Goal: Find specific page/section: Find specific page/section

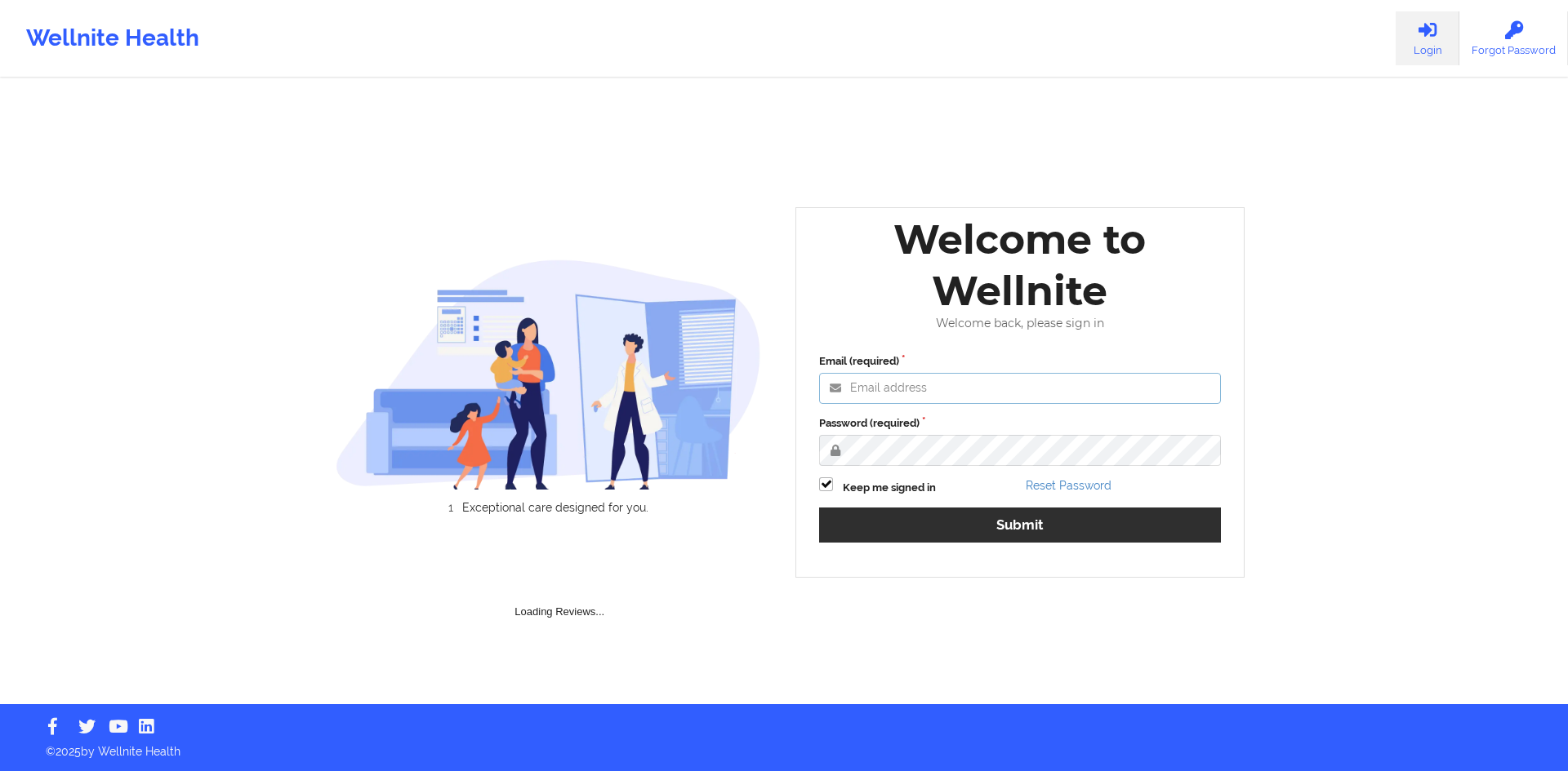
type input "[PERSON_NAME][EMAIL_ADDRESS][DOMAIN_NAME]"
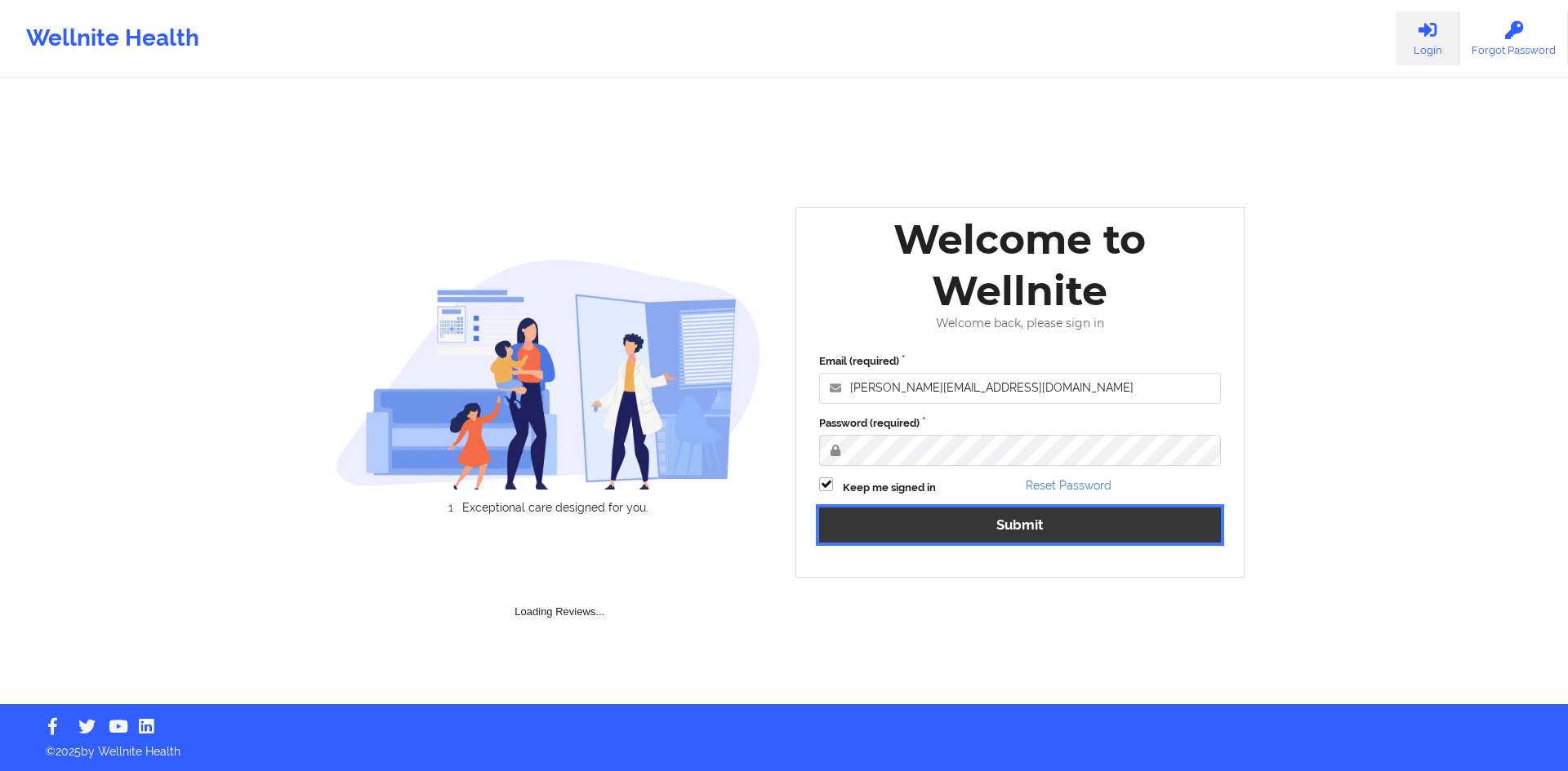
click at [993, 527] on button "Submit" at bounding box center [1020, 525] width 402 height 35
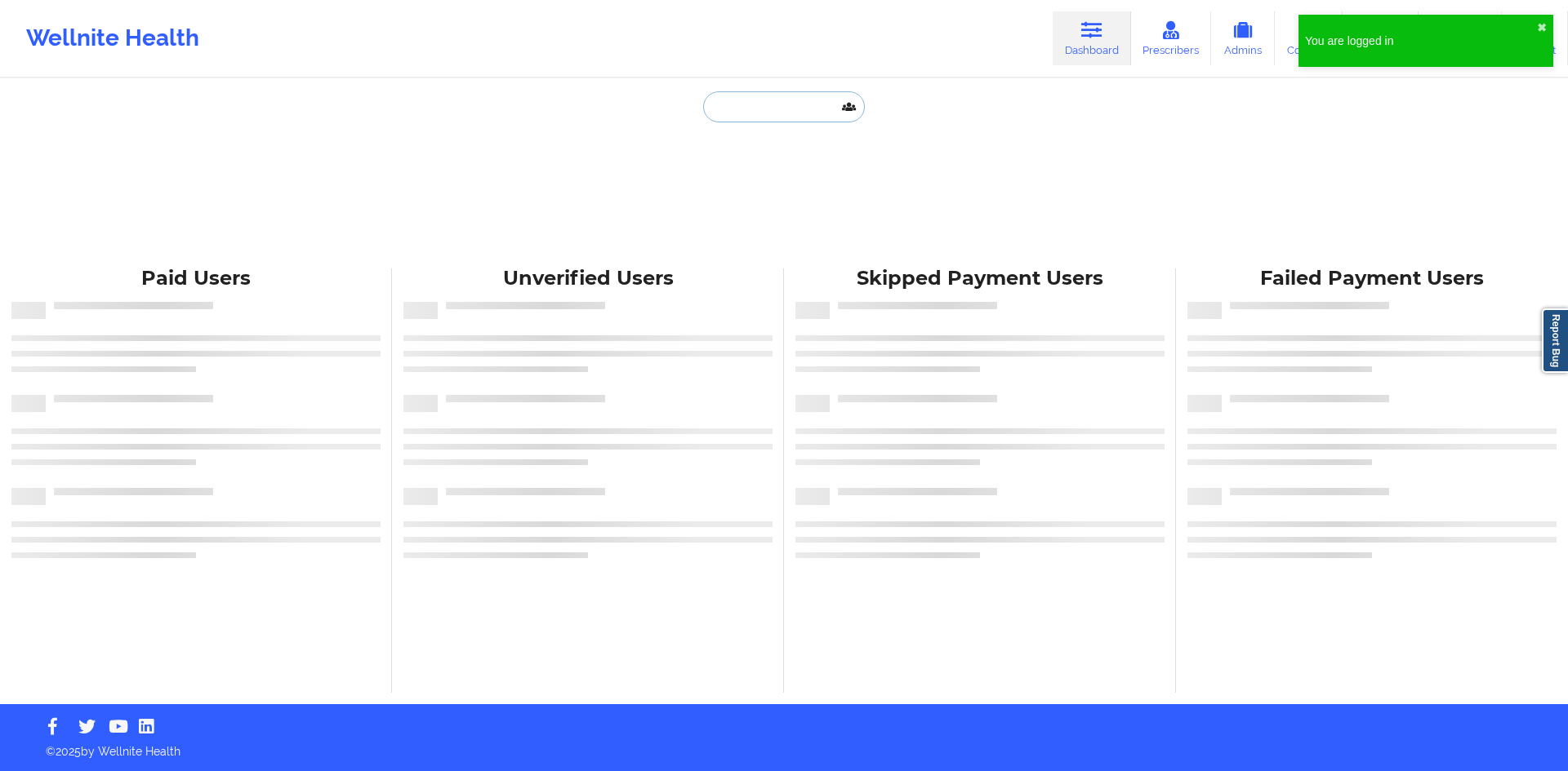
click at [819, 101] on input "text" at bounding box center [784, 107] width 162 height 31
paste input "[PERSON_NAME][EMAIL_ADDRESS][PERSON_NAME][DOMAIN_NAME]"
type input "[PERSON_NAME][EMAIL_ADDRESS][PERSON_NAME][DOMAIN_NAME]"
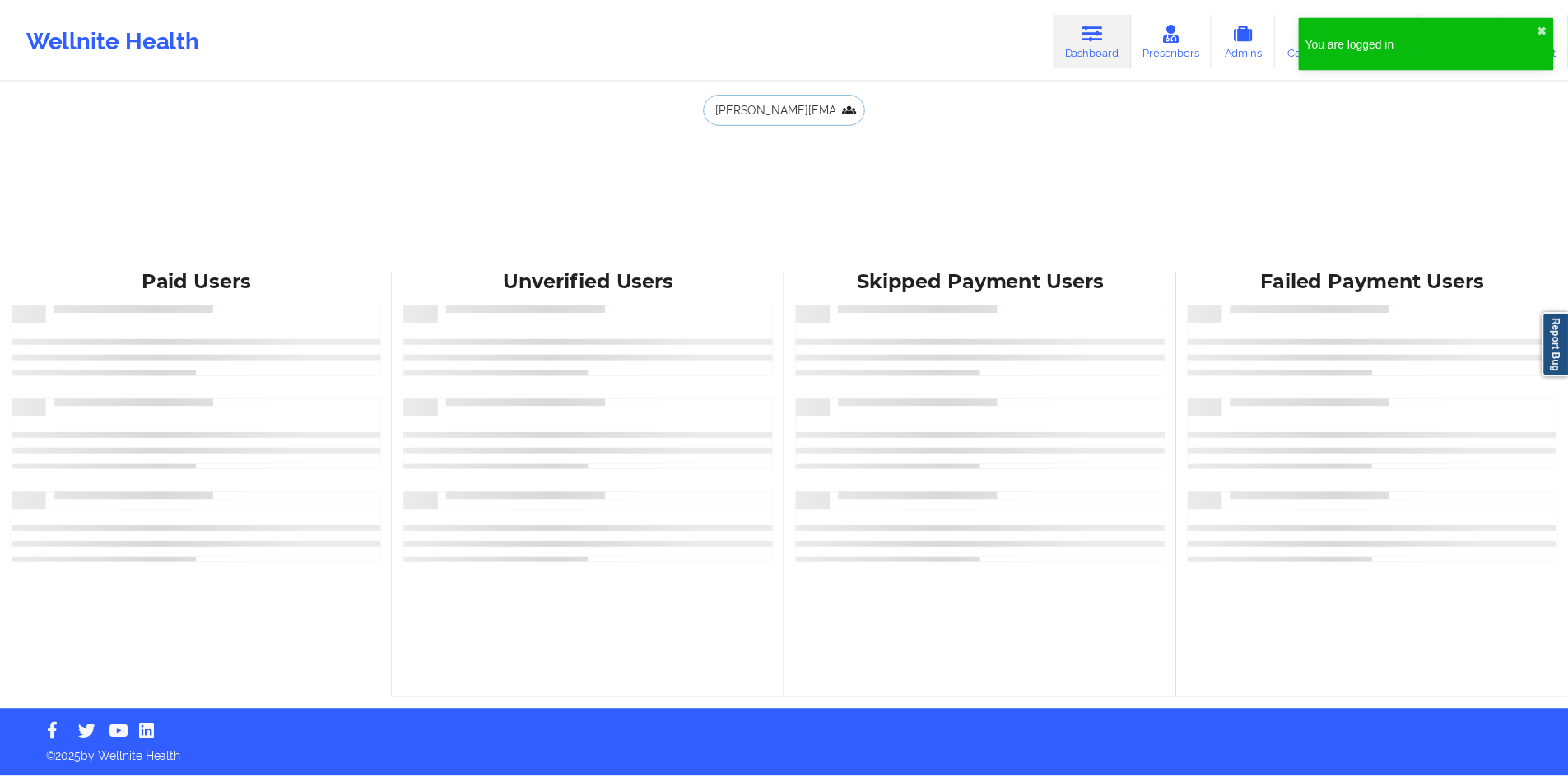
scroll to position [0, 6]
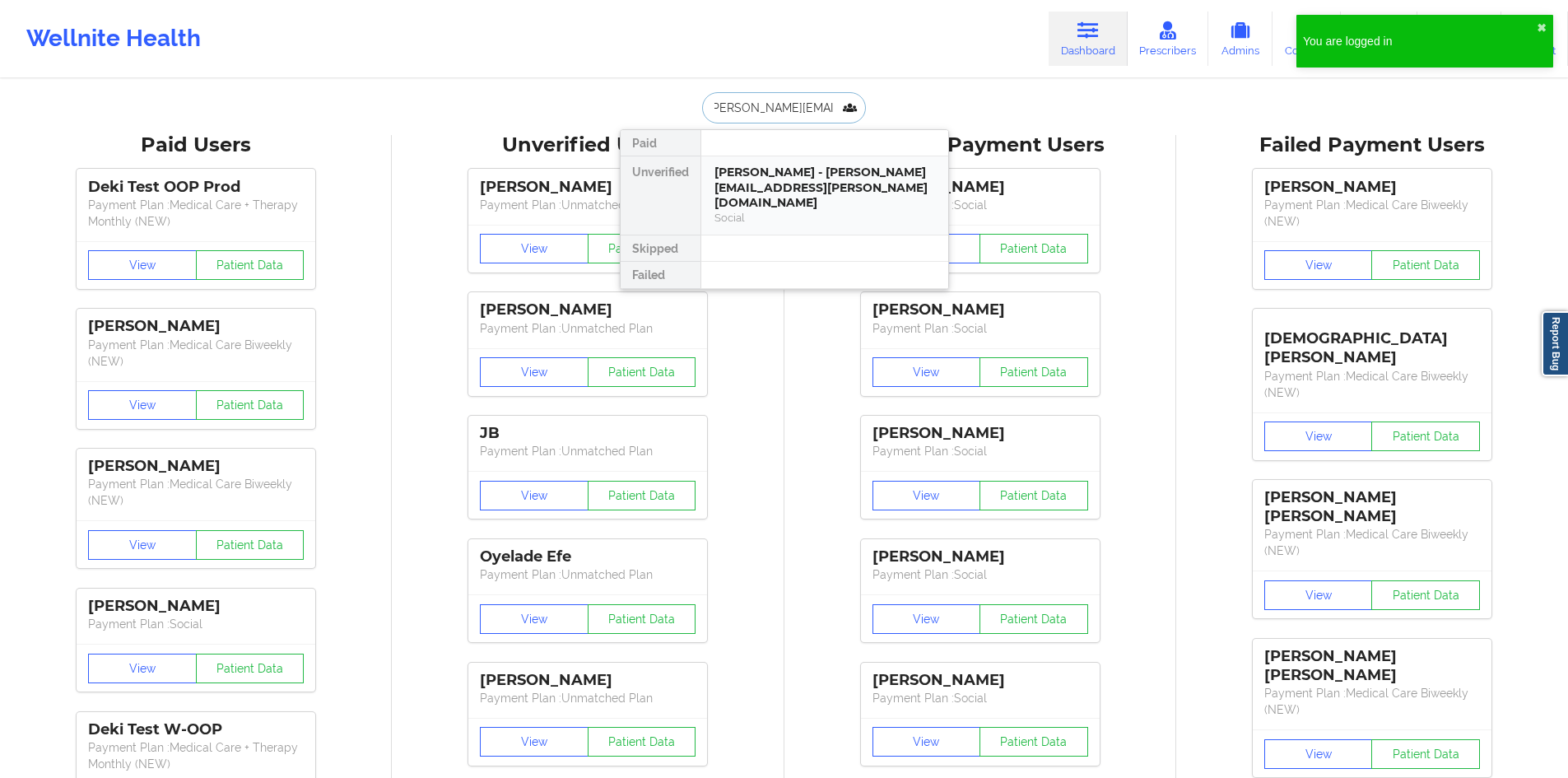
click at [768, 211] on div "Social" at bounding box center [824, 218] width 221 height 14
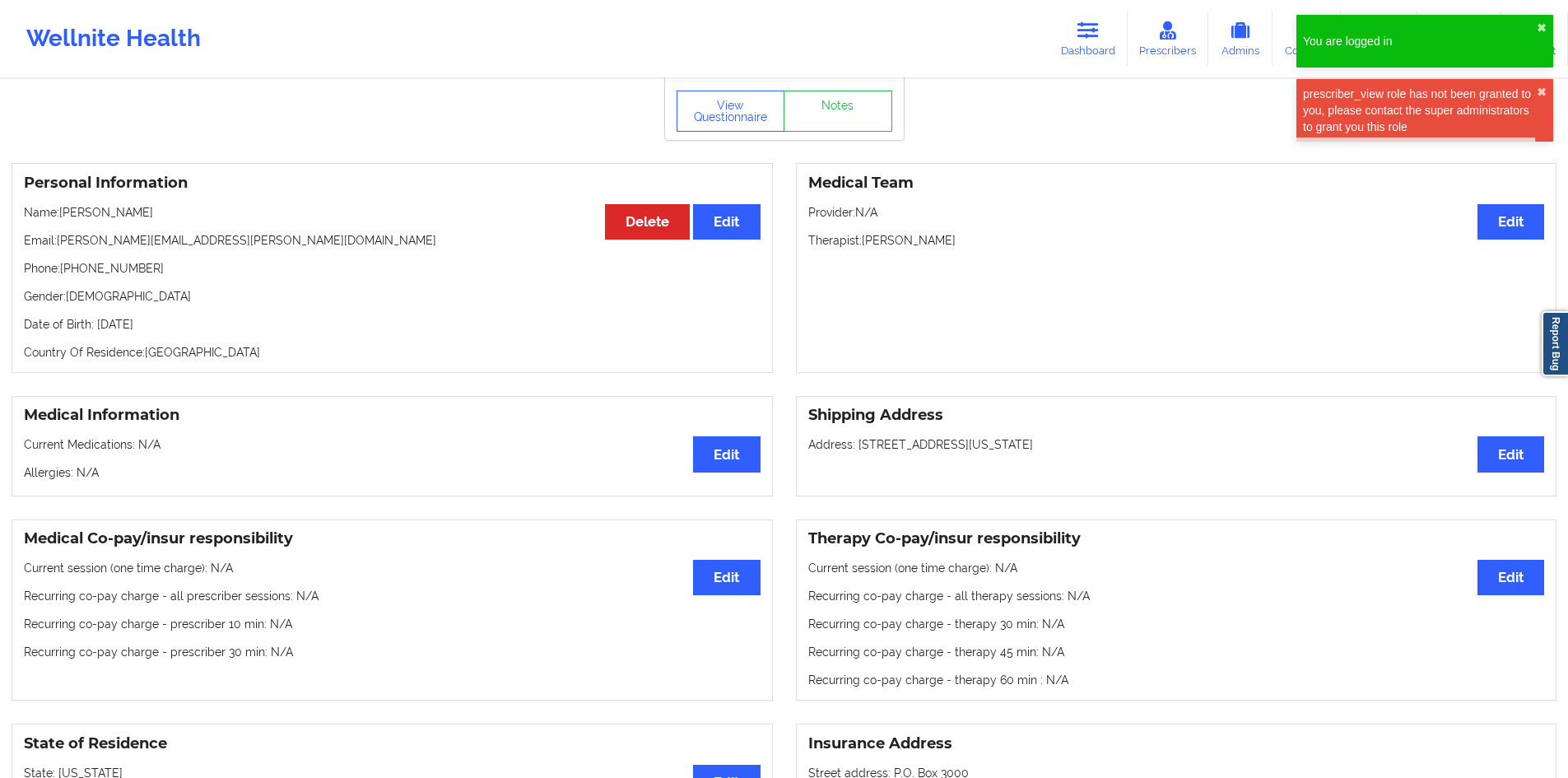
scroll to position [165, 0]
